Goal: Information Seeking & Learning: Learn about a topic

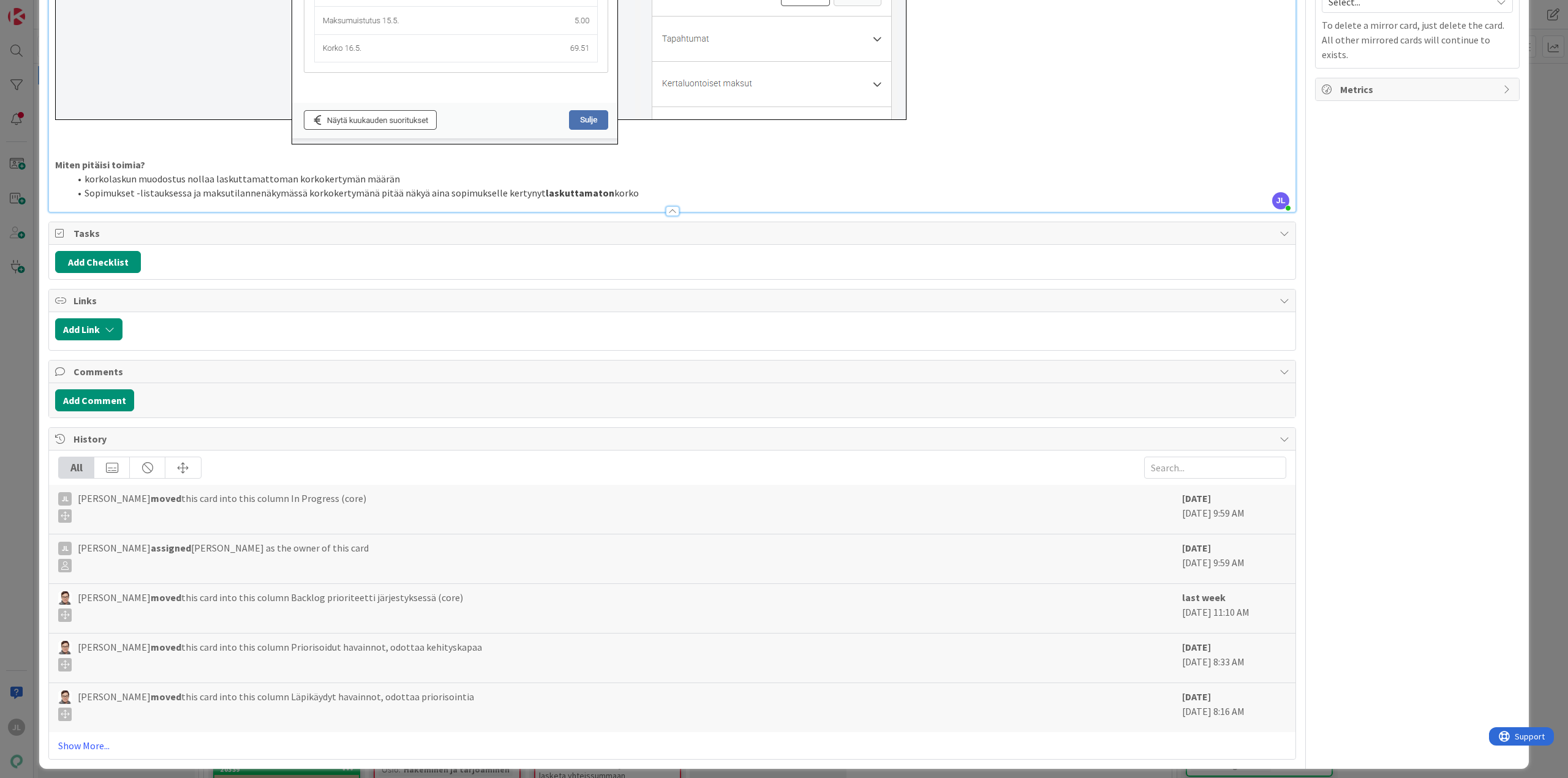
scroll to position [1146, 0]
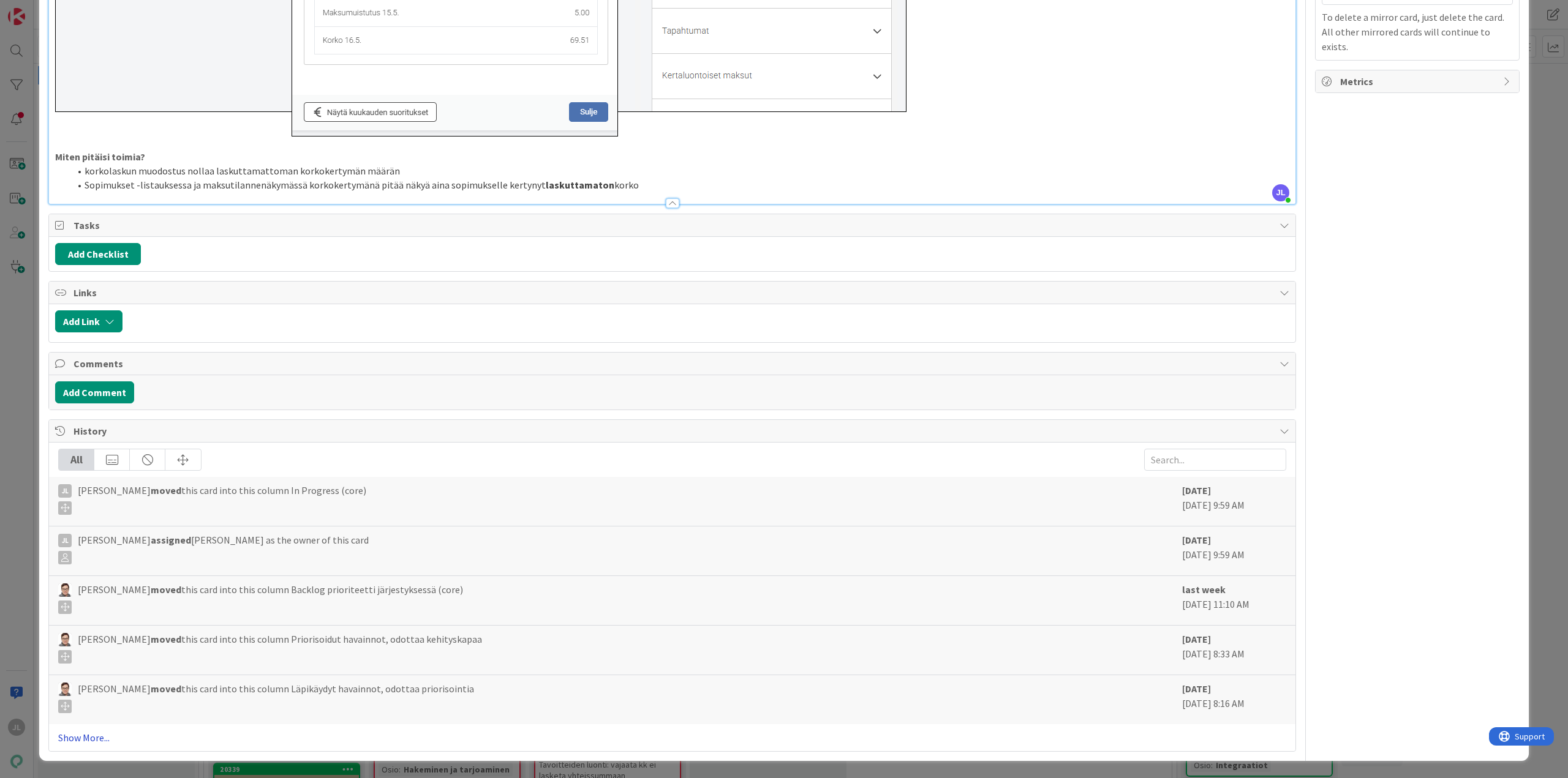
click at [89, 736] on link "Show More..." at bounding box center [672, 738] width 1228 height 15
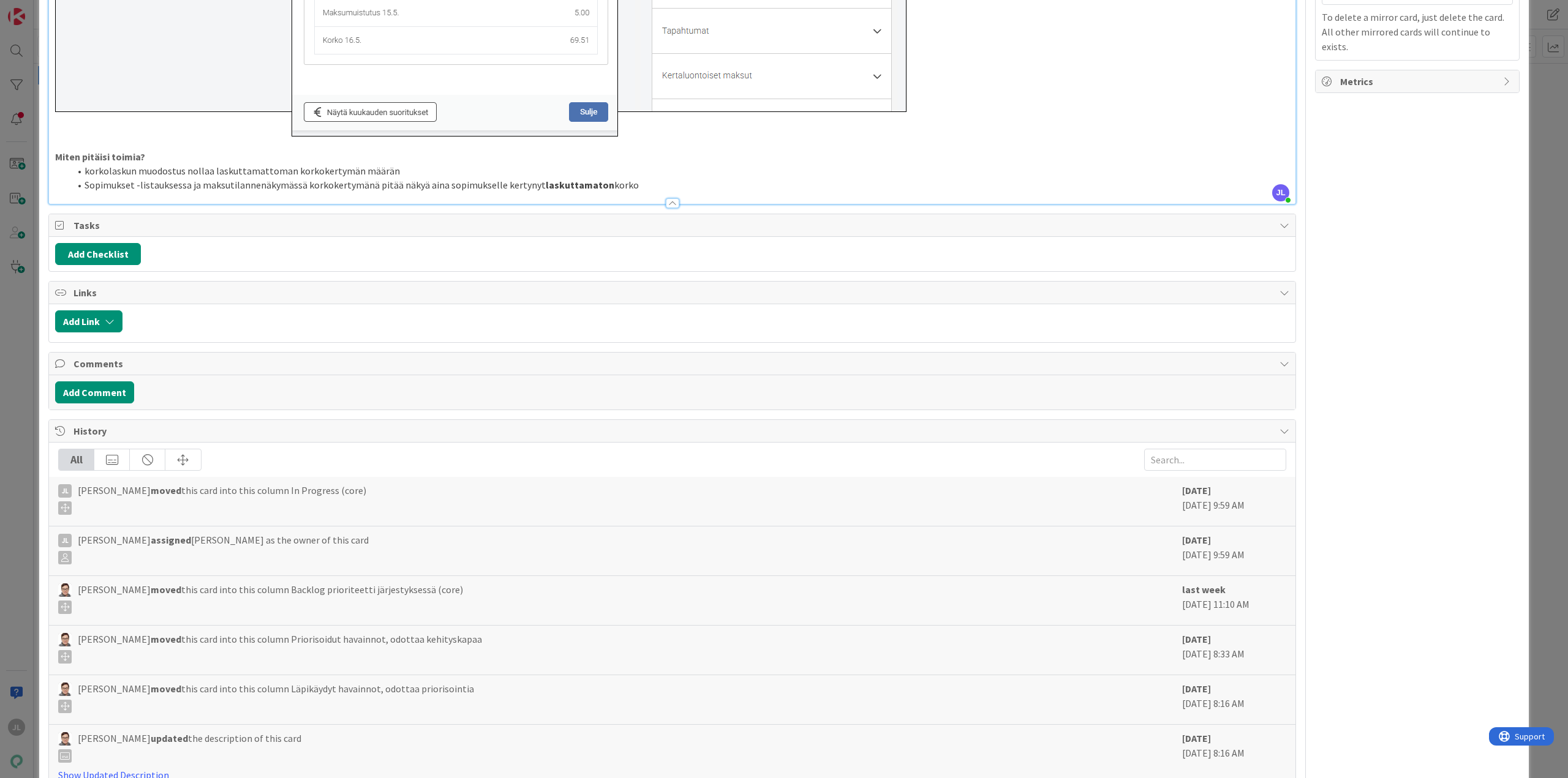
scroll to position [1728, 0]
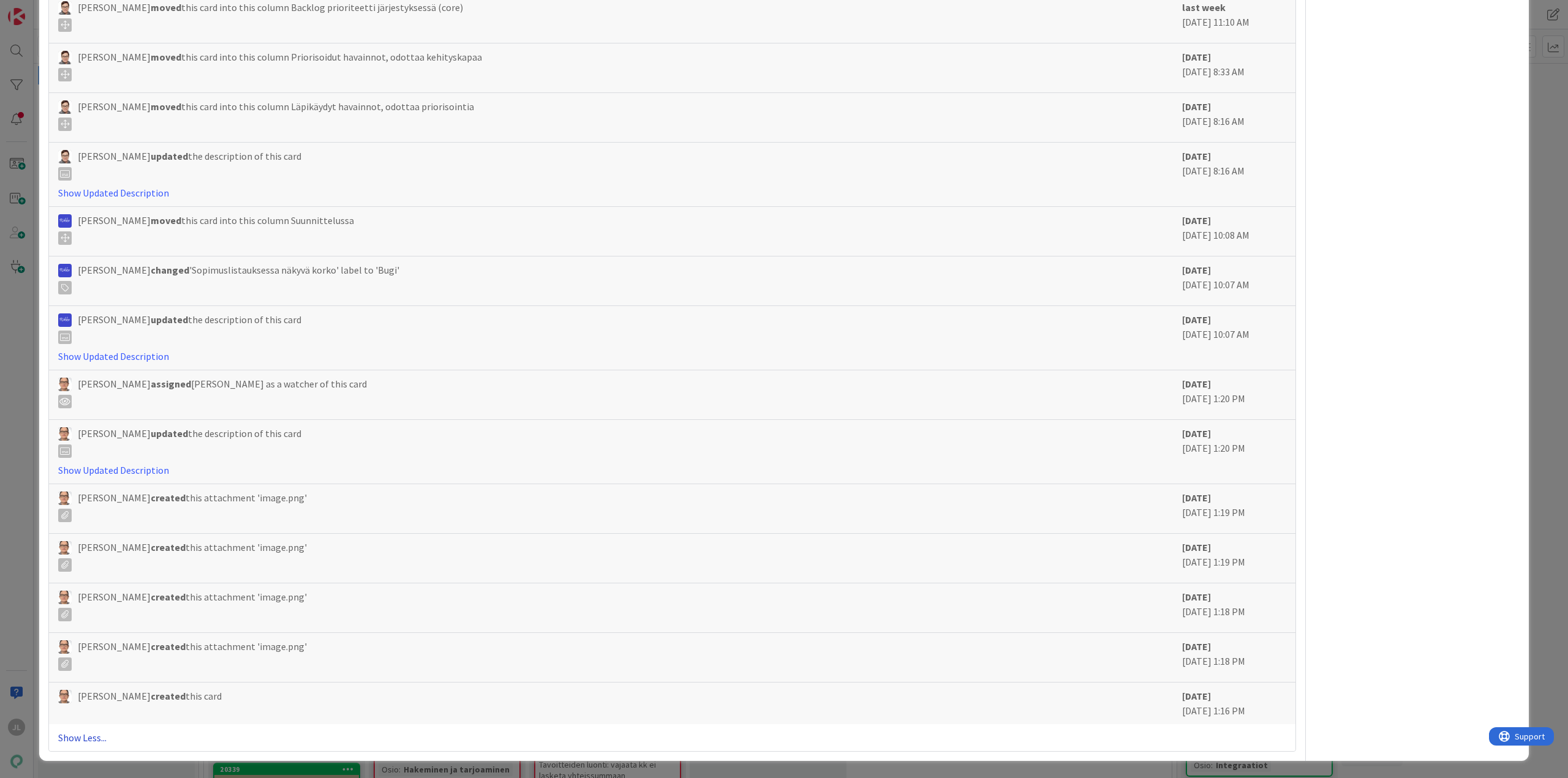
click at [82, 736] on link "Show Less..." at bounding box center [672, 738] width 1228 height 15
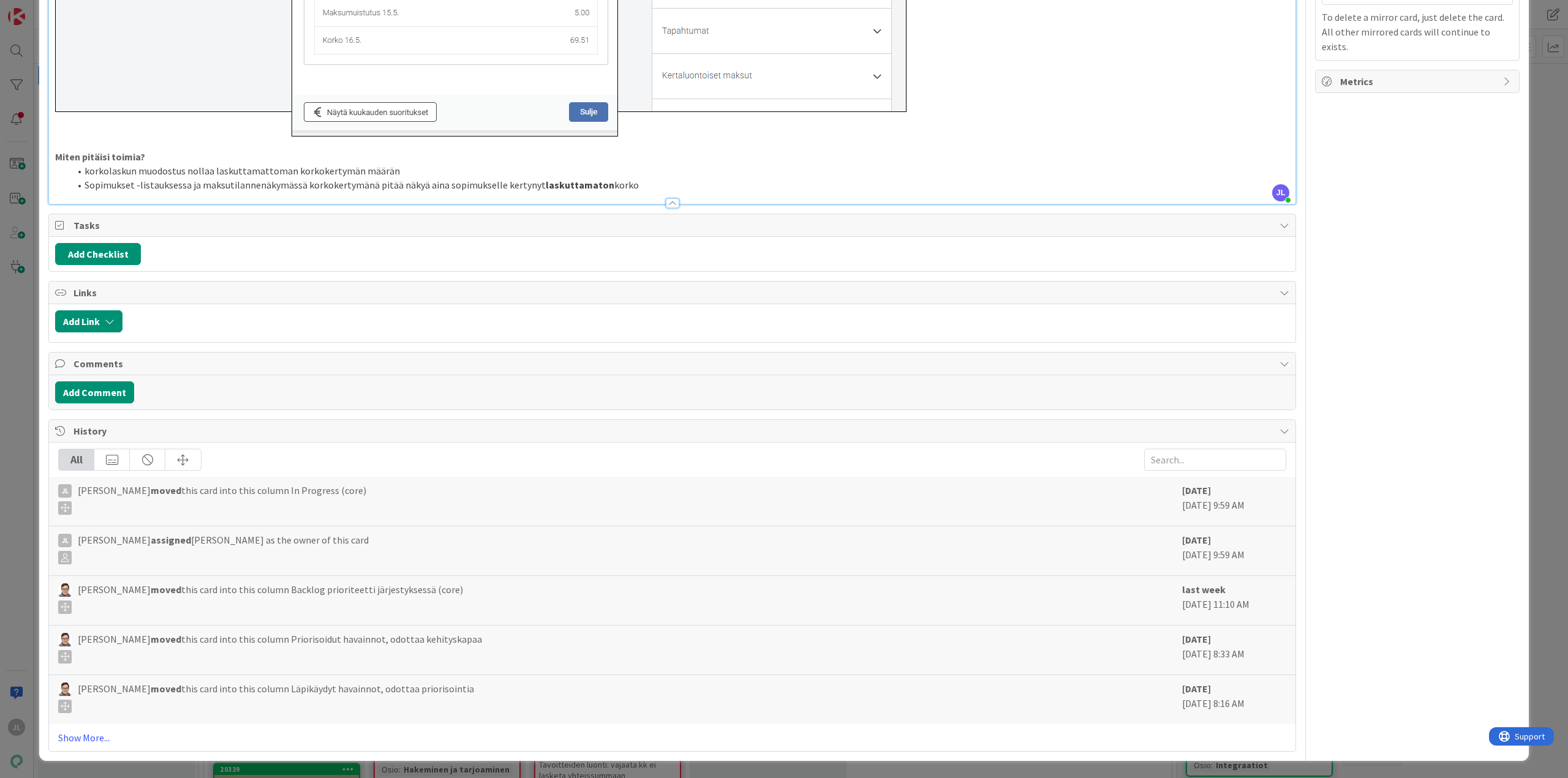
scroll to position [1146, 0]
drag, startPoint x: 75, startPoint y: 735, endPoint x: 91, endPoint y: 728, distance: 17.5
click at [75, 735] on link "Show More..." at bounding box center [672, 738] width 1228 height 15
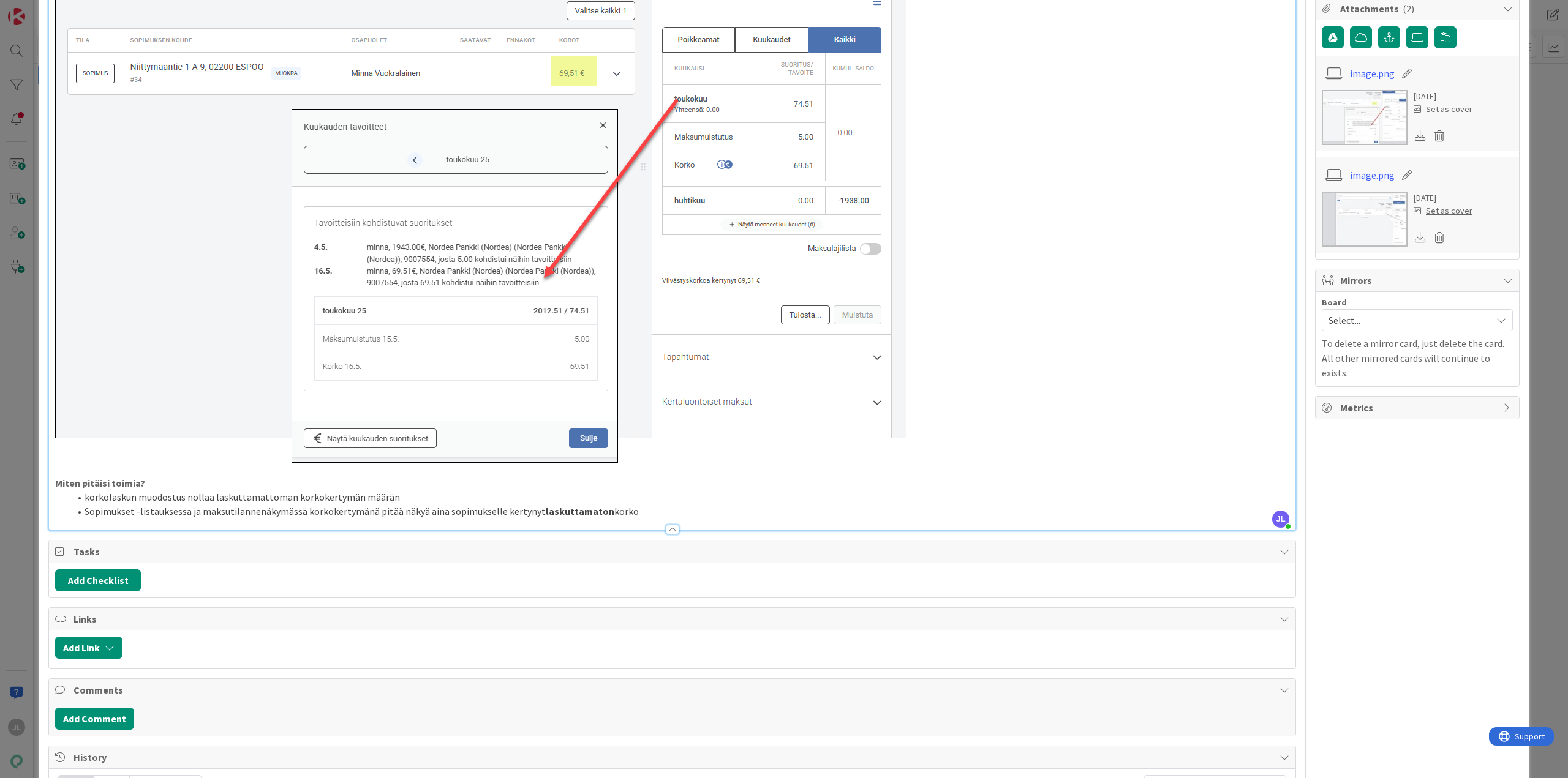
scroll to position [735, 0]
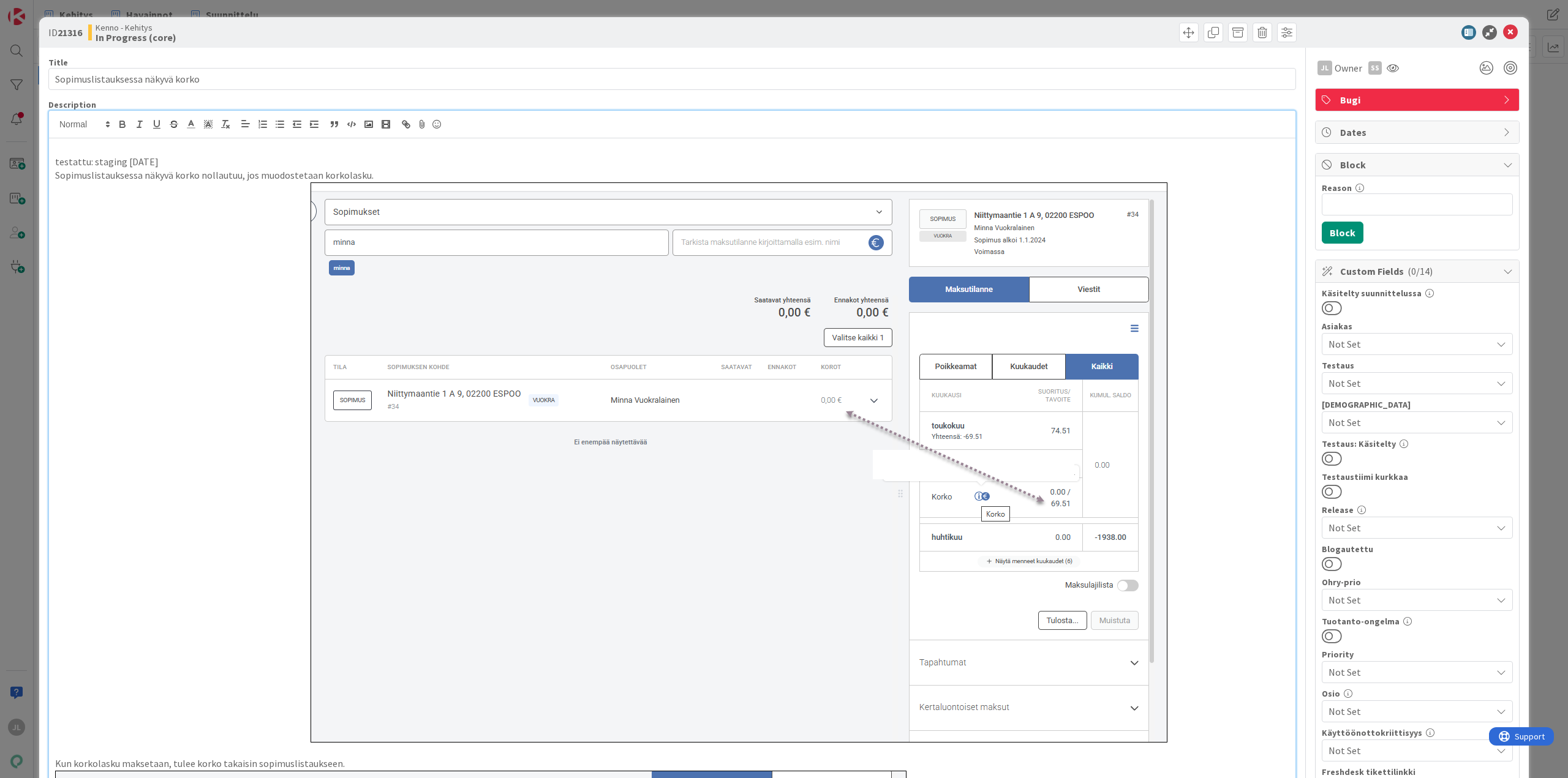
scroll to position [735, 0]
